Goal: Transaction & Acquisition: Purchase product/service

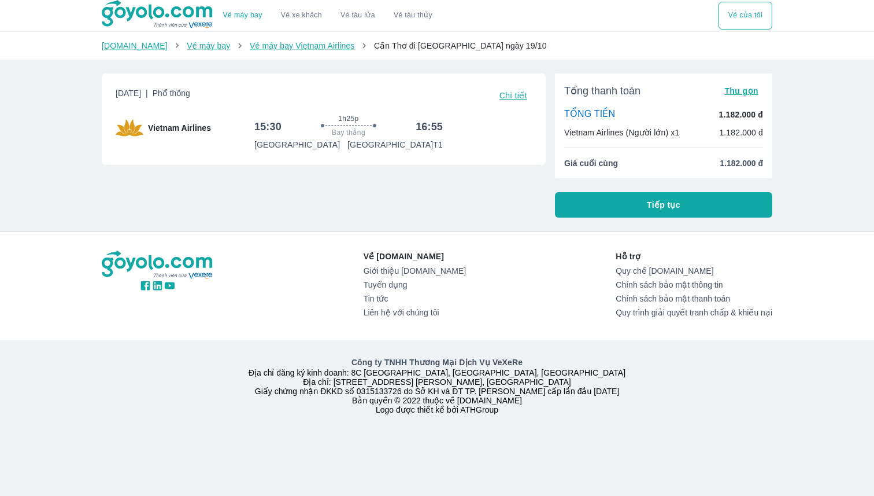
click at [607, 215] on button "Tiếp tục" at bounding box center [663, 204] width 217 height 25
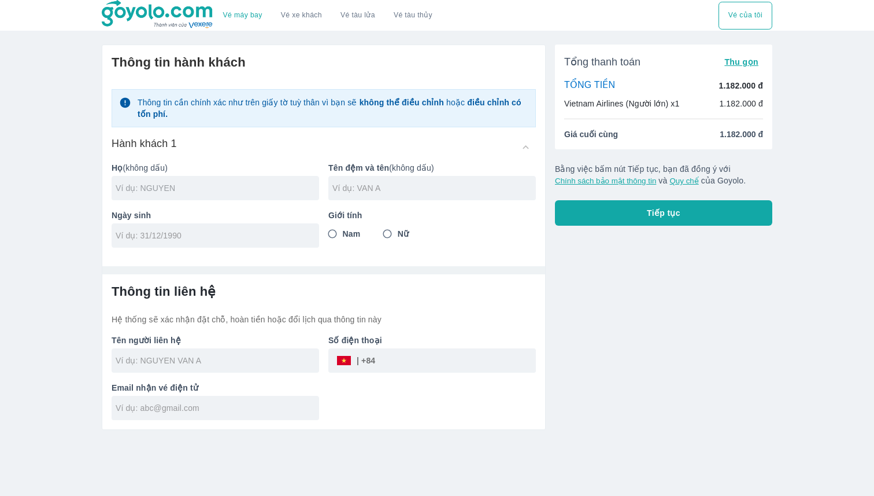
click at [239, 191] on input "text" at bounding box center [218, 188] width 204 height 12
type input "N"
type input "NGUYEN"
click at [416, 186] on input "text" at bounding box center [435, 188] width 204 height 12
type input "DINH DINH"
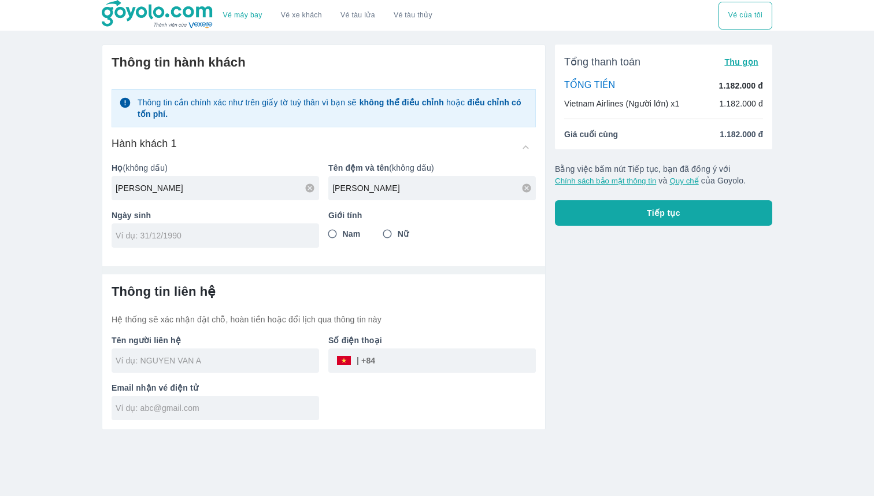
click at [202, 242] on div at bounding box center [216, 235] width 208 height 24
type input "16/11/2000"
click at [334, 232] on input "Nam" at bounding box center [332, 233] width 21 height 21
radio input "true"
click at [192, 357] on input "text" at bounding box center [218, 360] width 204 height 12
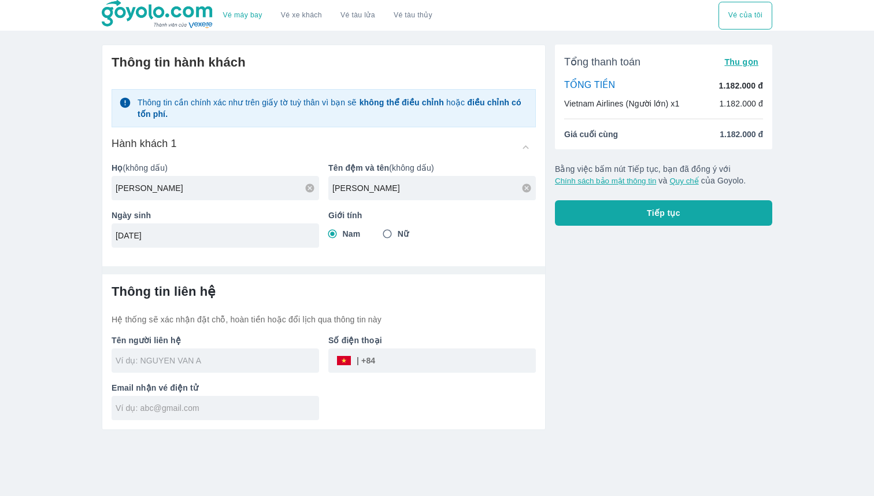
type input "NGUYEN DINH DINH"
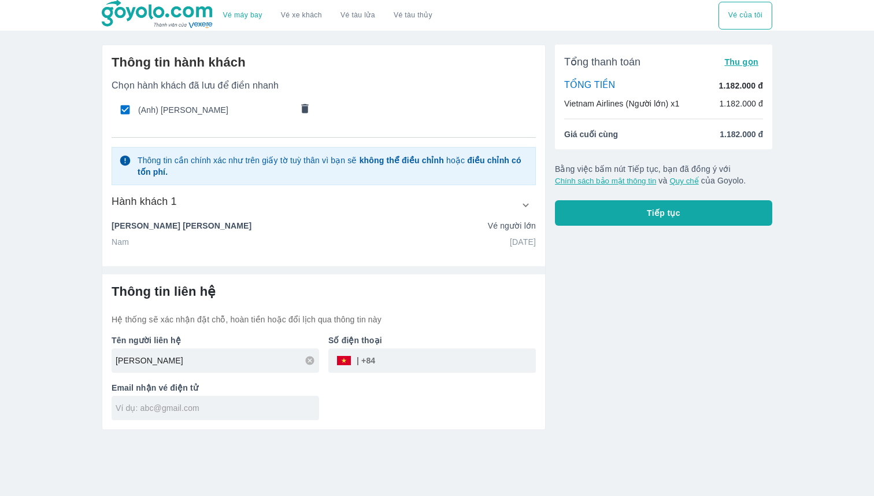
click at [411, 371] on input "tel" at bounding box center [455, 360] width 161 height 28
type input "0383836489"
click at [233, 416] on div at bounding box center [216, 408] width 208 height 24
type input "dinhnguyen161120@gmail.com"
click at [627, 213] on button "Tiếp tục" at bounding box center [663, 212] width 217 height 25
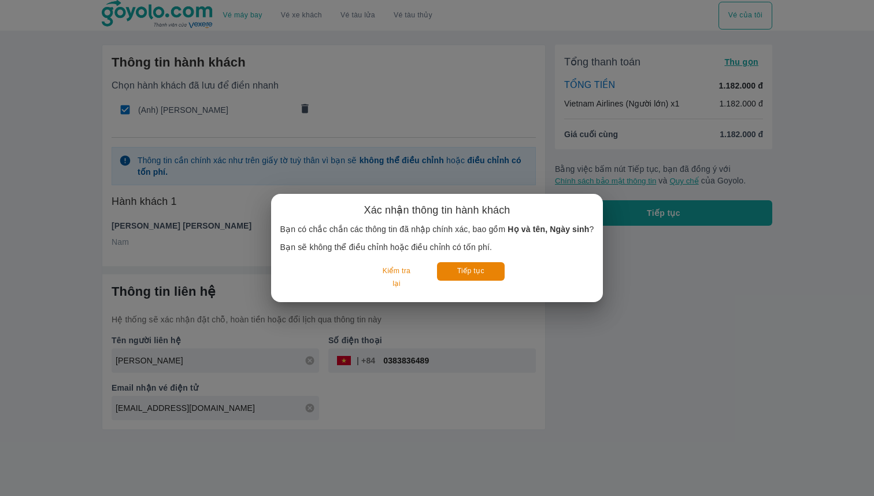
click at [361, 143] on div "Xác nhận thông tin hành khách Bạn có chắc chắn các thông tin đã nhập chính xác,…" at bounding box center [437, 248] width 874 height 496
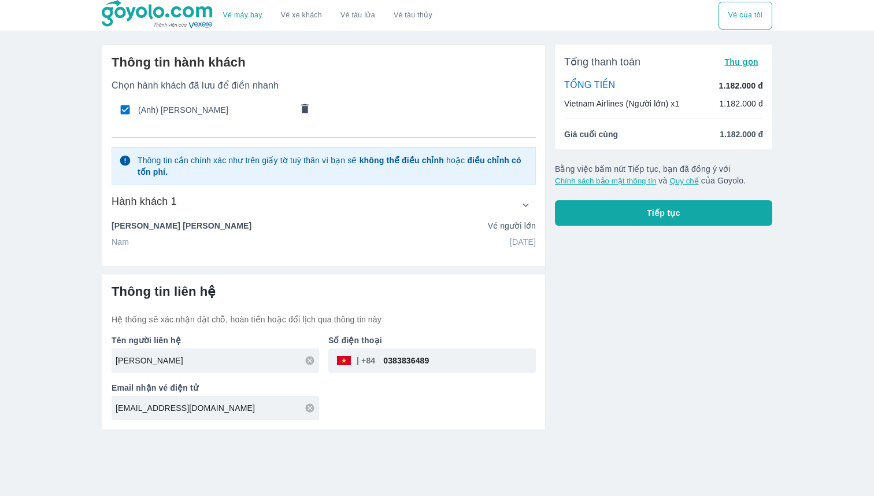
click at [526, 208] on icon "button" at bounding box center [526, 205] width 12 height 12
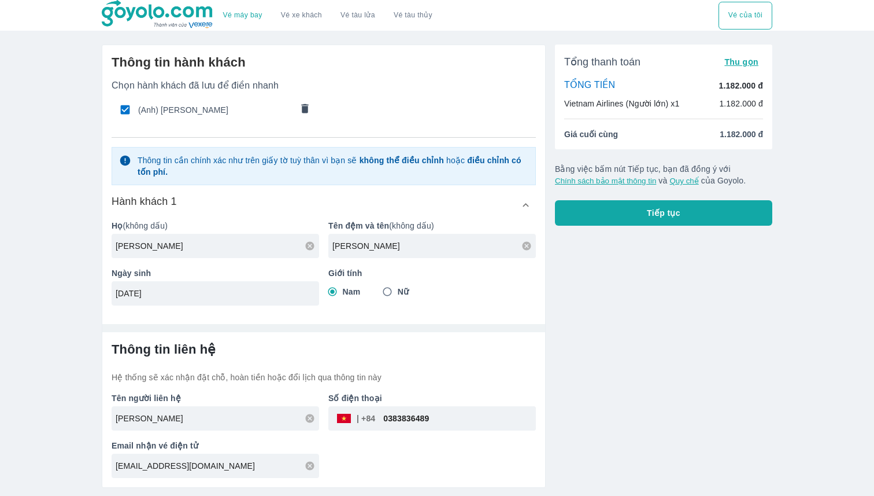
click at [622, 210] on button "Tiếp tục" at bounding box center [663, 212] width 217 height 25
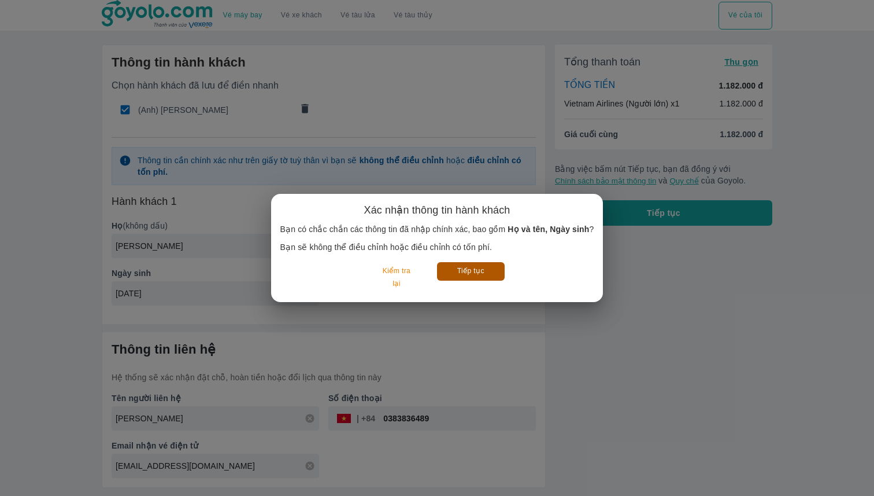
click at [471, 268] on button "Tiếp tục" at bounding box center [471, 271] width 68 height 18
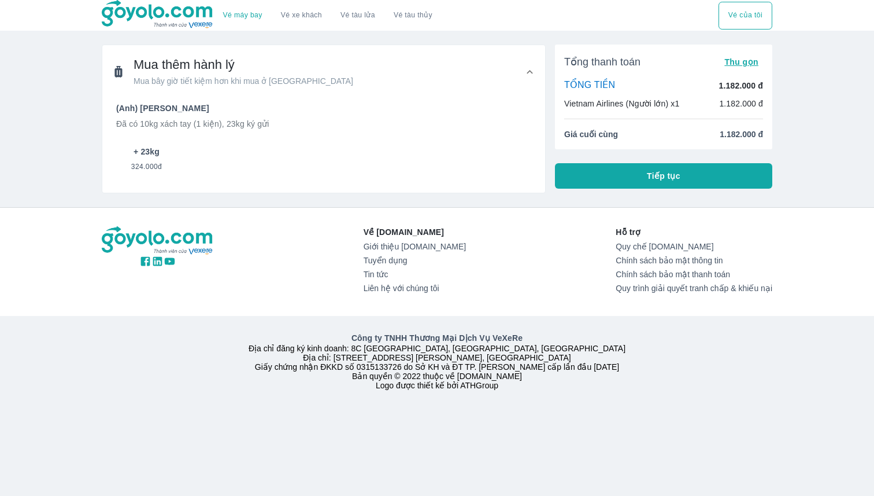
click at [142, 158] on span "324.000đ" at bounding box center [146, 164] width 31 height 14
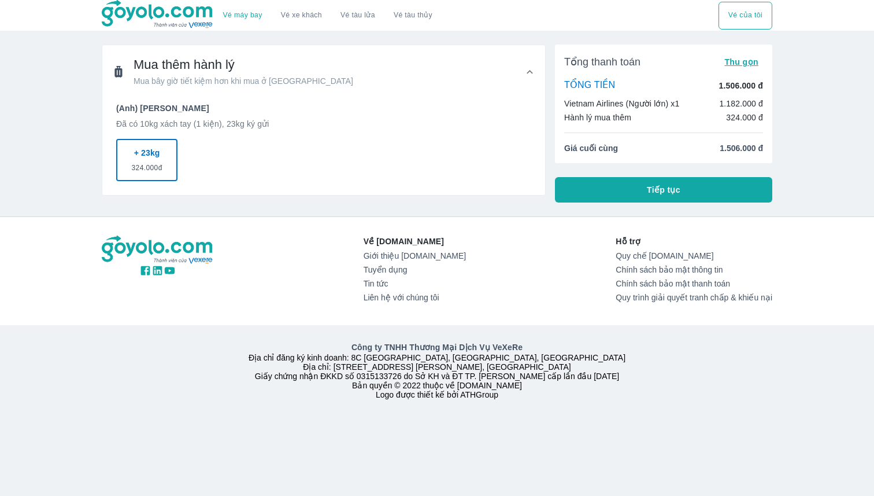
click at [142, 158] on span "324.000đ" at bounding box center [147, 165] width 31 height 14
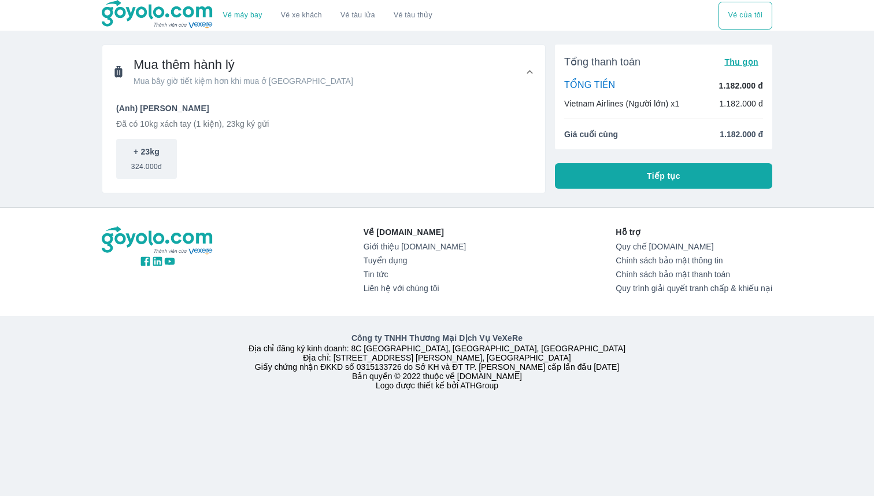
click at [656, 172] on span "Tiếp tục" at bounding box center [664, 176] width 34 height 12
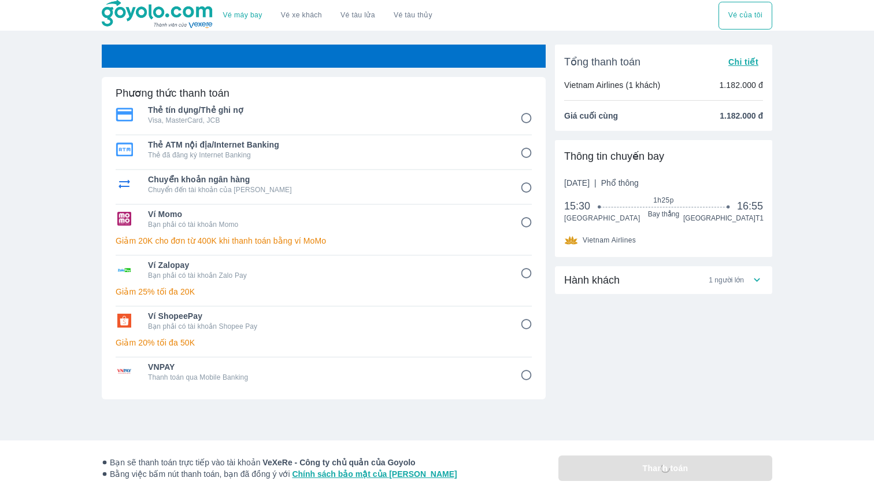
click at [319, 220] on p "Bạn phải có tài khoản Momo" at bounding box center [326, 224] width 356 height 9
radio input "true"
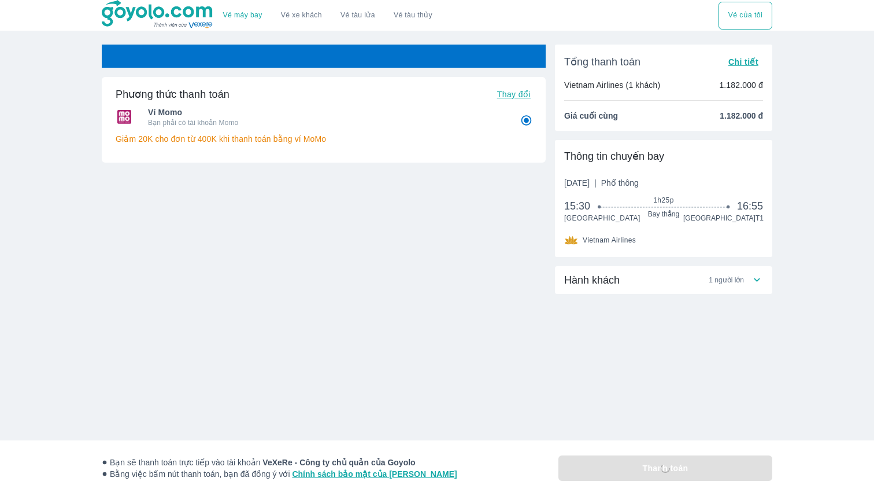
radio input "false"
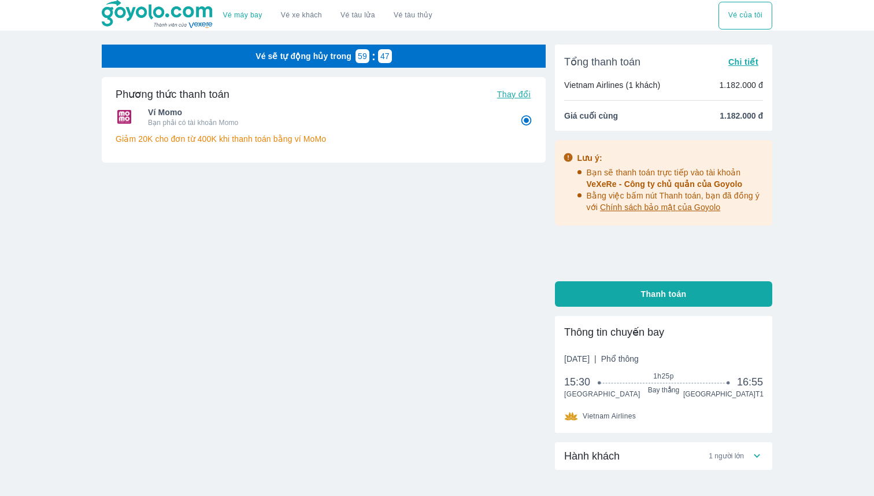
click at [659, 298] on span "Thanh toán" at bounding box center [664, 294] width 46 height 12
radio input "false"
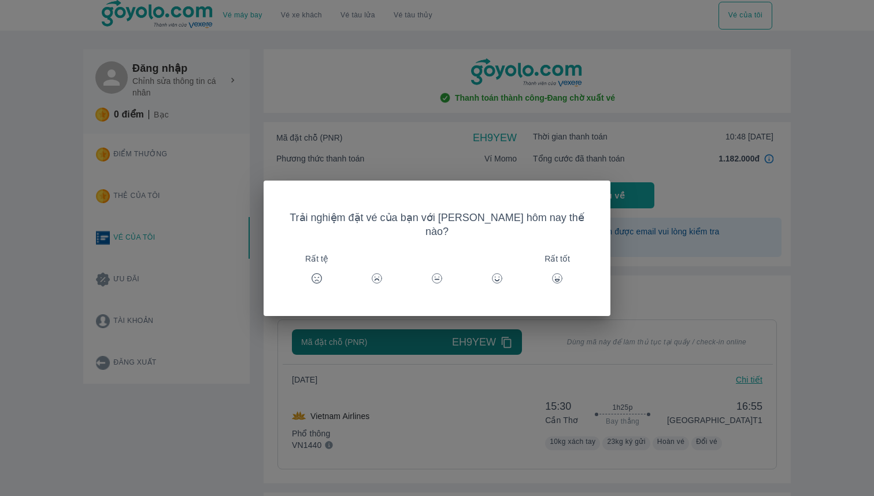
click at [552, 272] on icon at bounding box center [558, 278] width 12 height 12
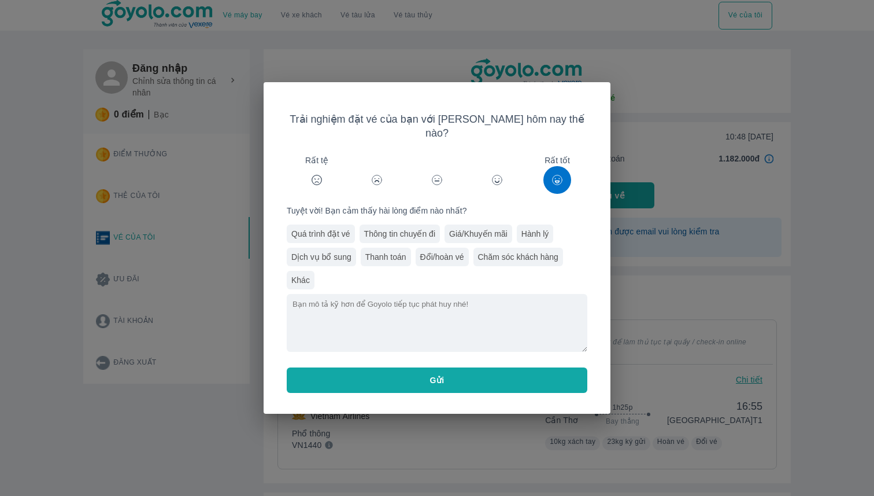
click at [655, 117] on div "Trải nghiệm đặt vé của bạn với [PERSON_NAME] hôm nay thế nào? Rất tệ Rất tốt Tu…" at bounding box center [437, 248] width 874 height 496
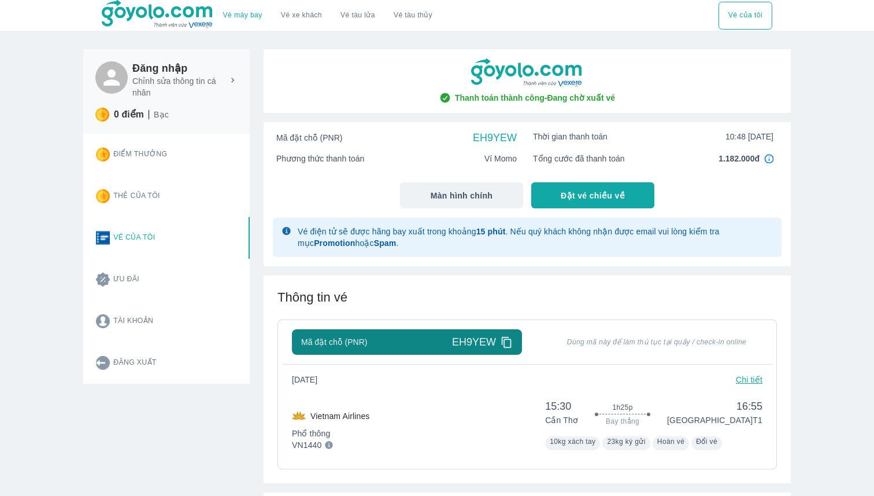
click at [504, 338] on icon at bounding box center [507, 342] width 10 height 11
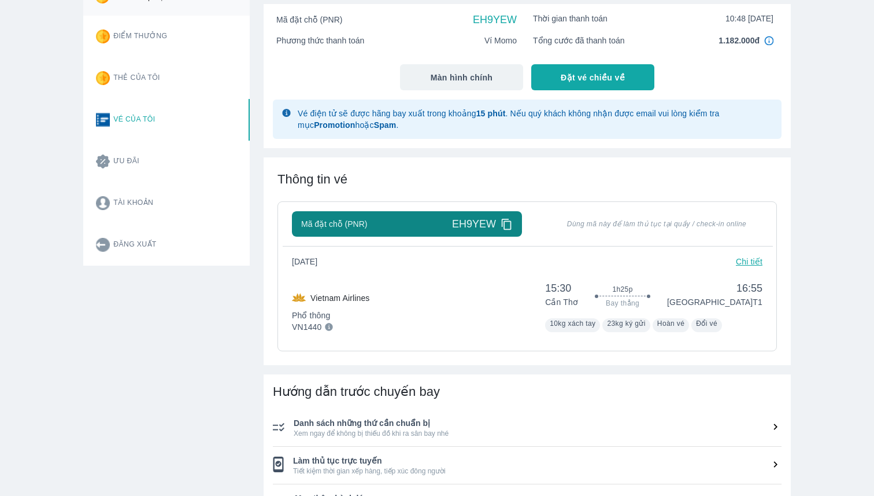
scroll to position [130, 0]
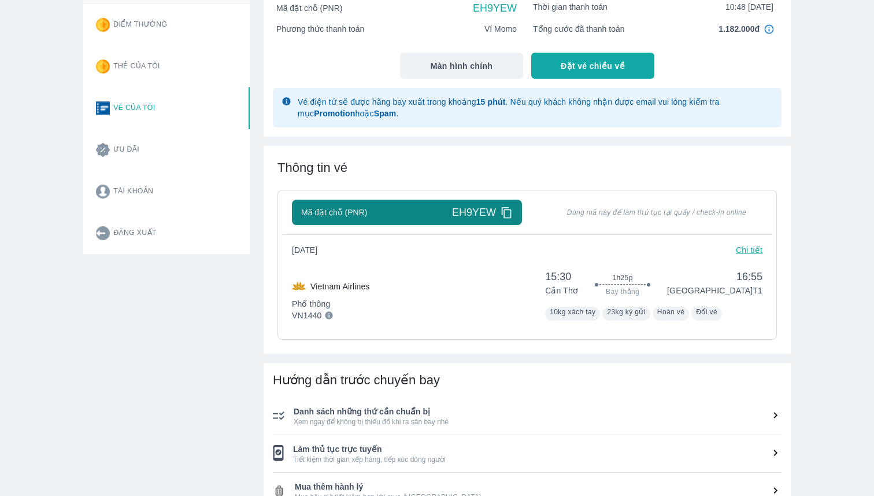
click at [506, 215] on icon at bounding box center [507, 212] width 12 height 12
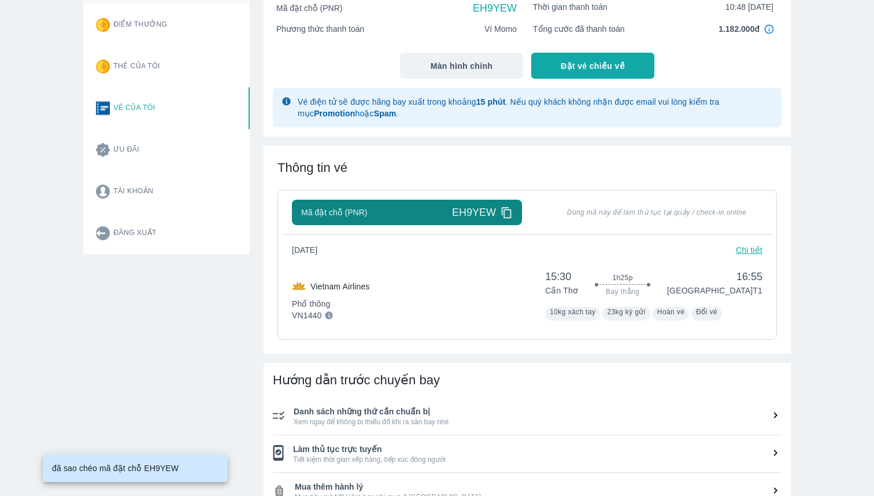
click at [506, 215] on icon at bounding box center [507, 212] width 12 height 12
